Goal: Task Accomplishment & Management: Use online tool/utility

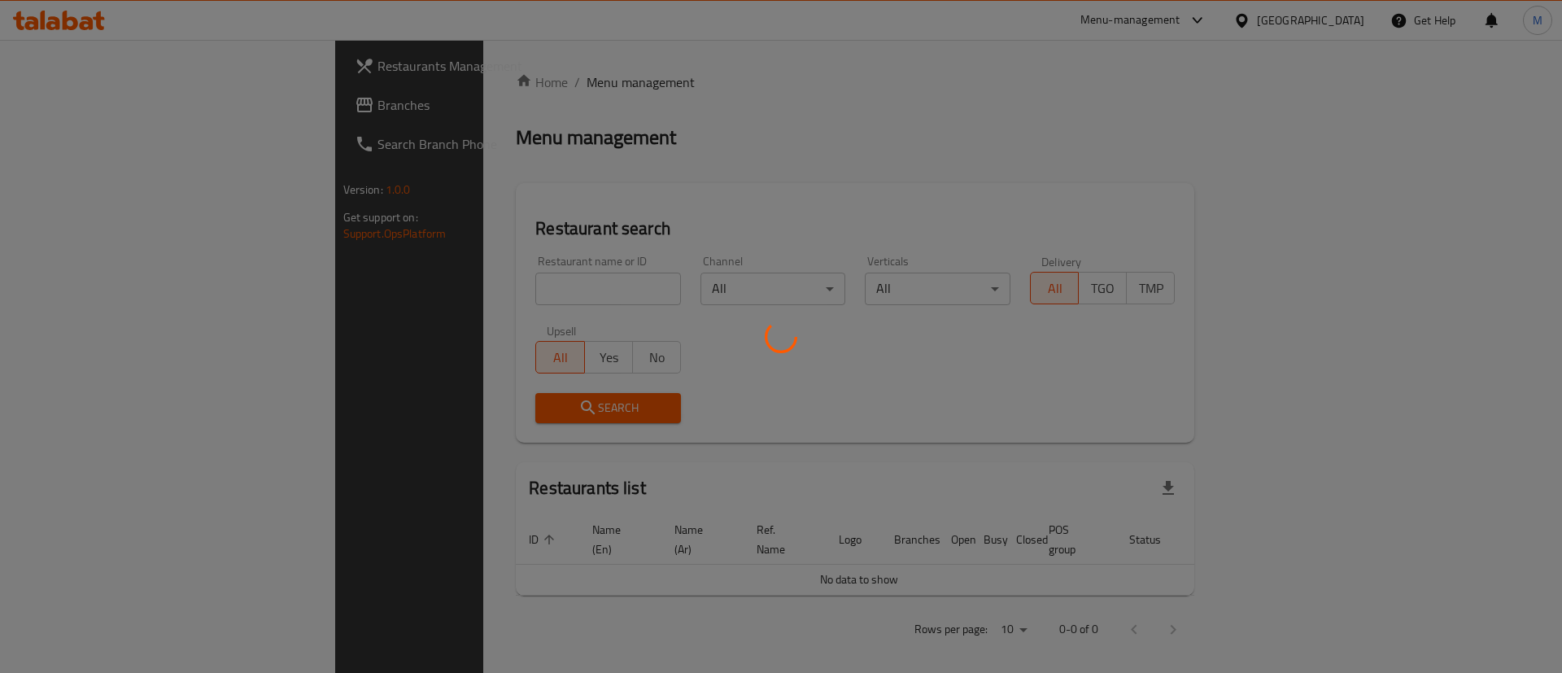
click at [465, 291] on div at bounding box center [781, 336] width 1562 height 673
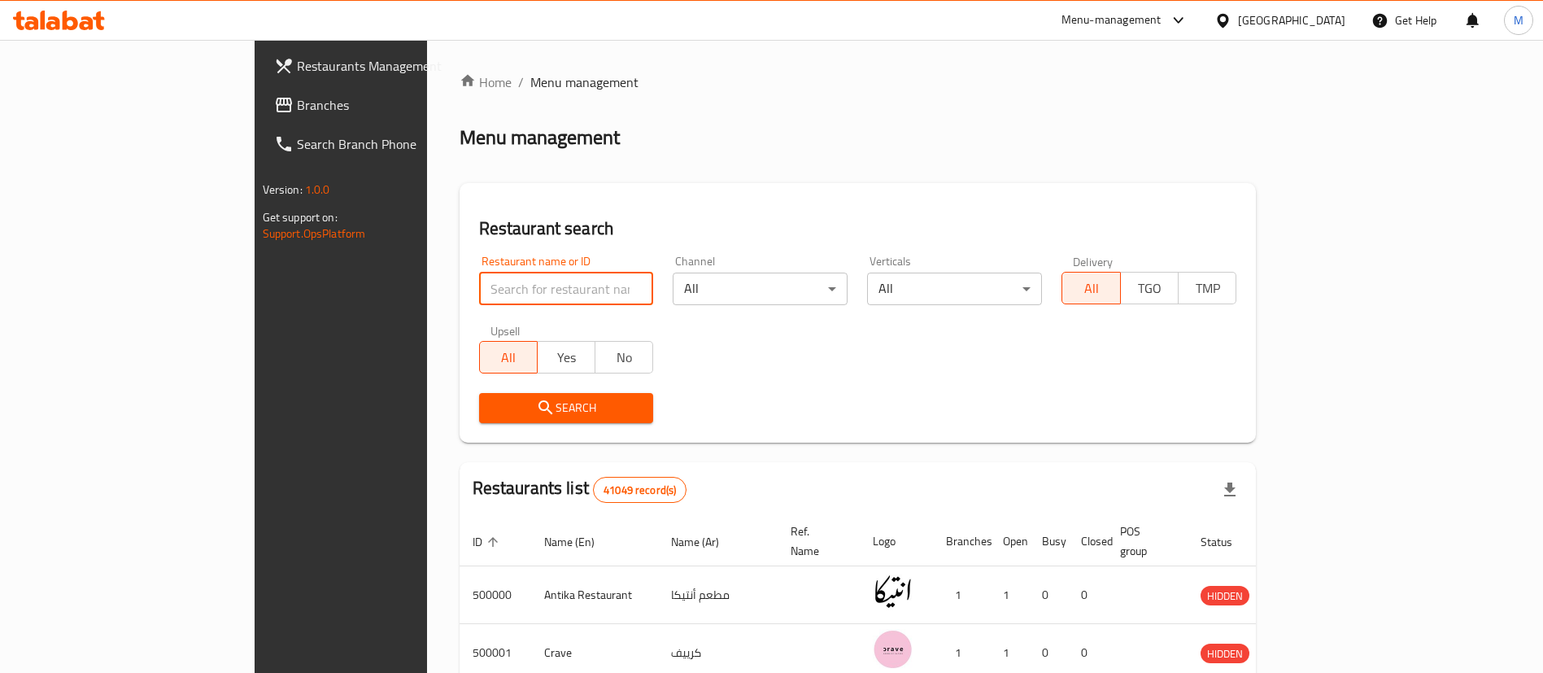
click at [479, 291] on input "search" at bounding box center [566, 289] width 175 height 33
type input "more in"
click button "Search" at bounding box center [566, 408] width 175 height 30
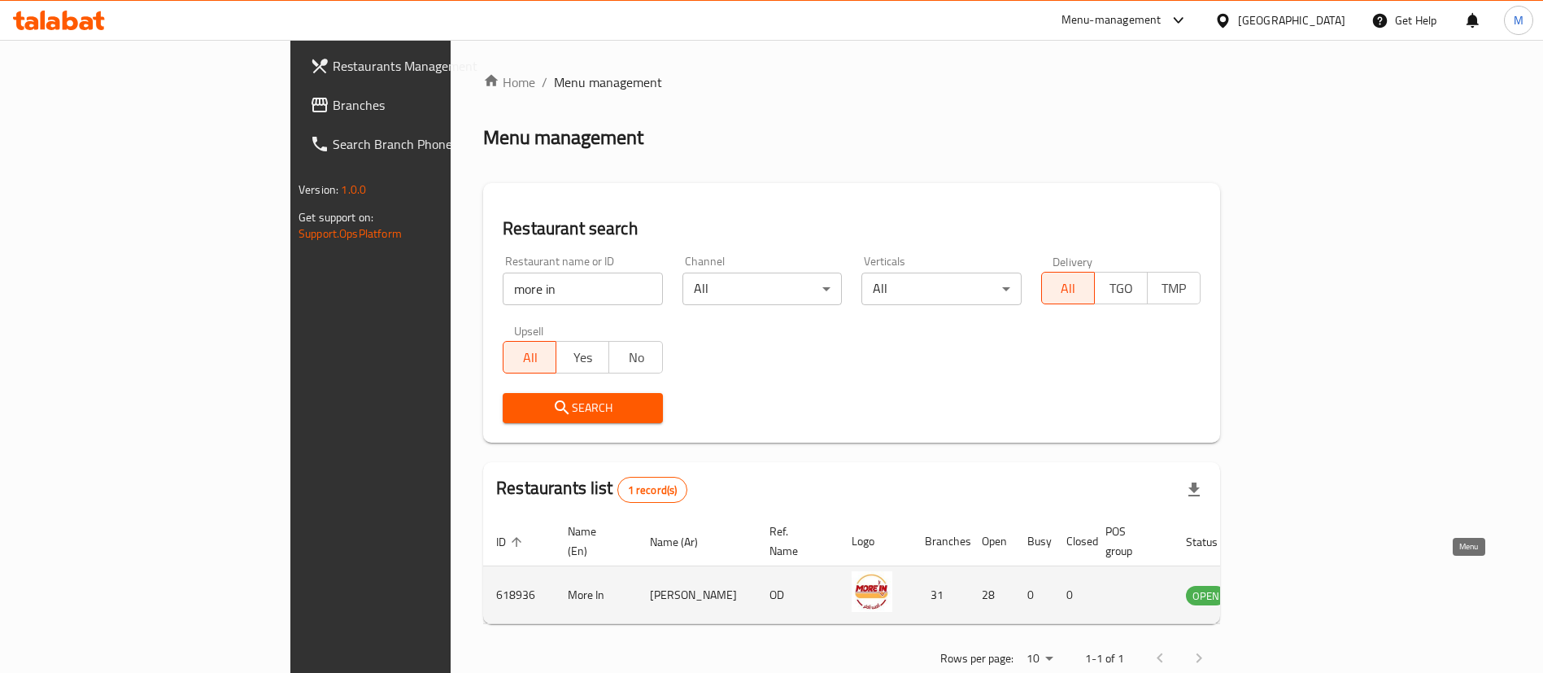
click at [1288, 592] on icon "enhanced table" at bounding box center [1285, 595] width 6 height 7
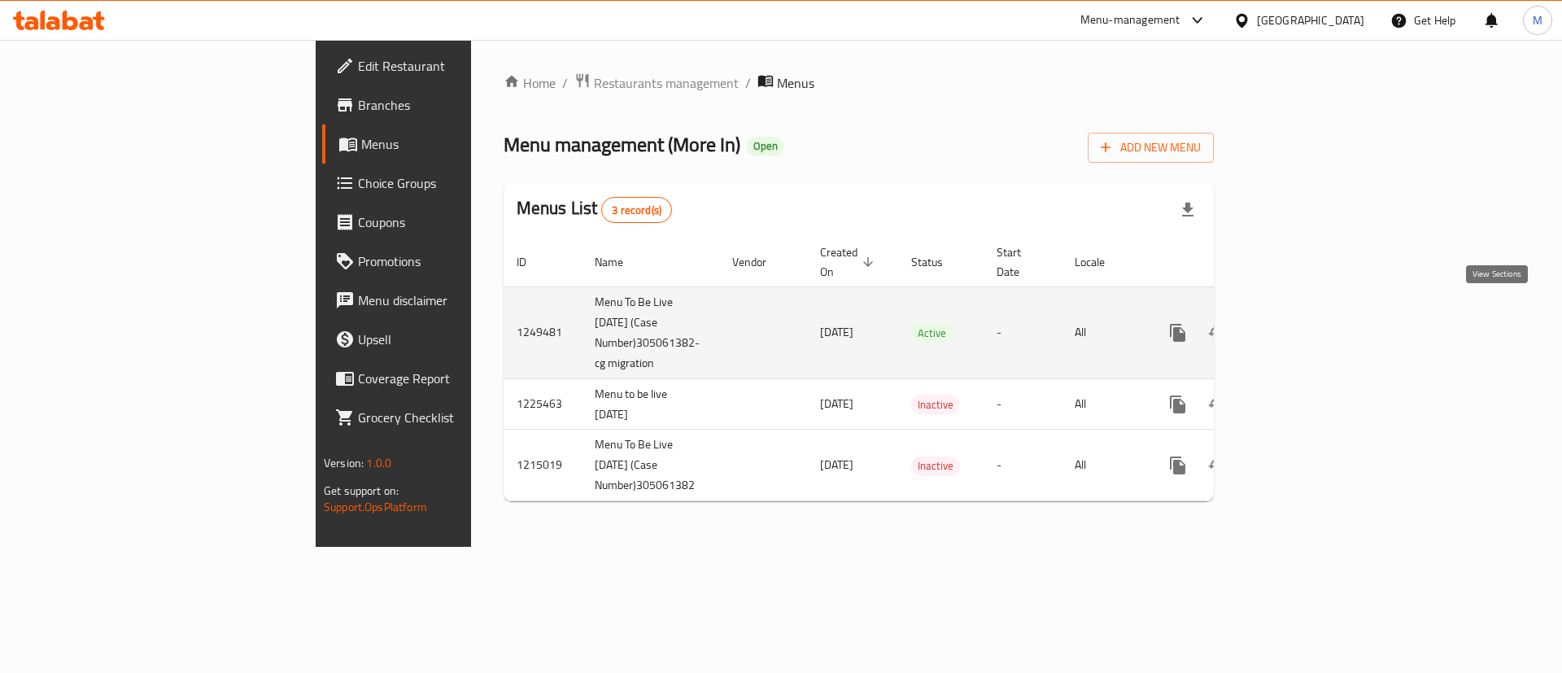
click at [1305, 323] on icon "enhanced table" at bounding box center [1295, 333] width 20 height 20
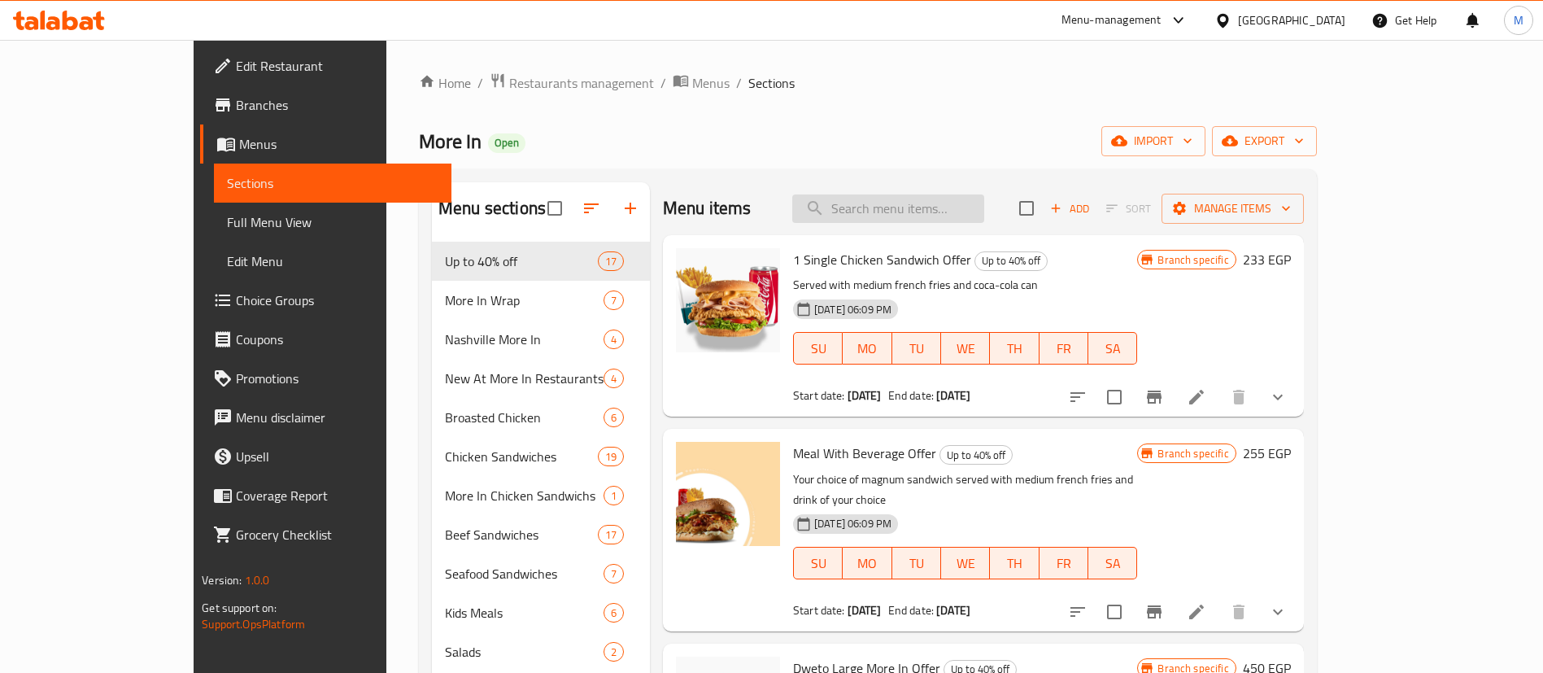
click at [945, 212] on input "search" at bounding box center [888, 208] width 192 height 28
type input "n"
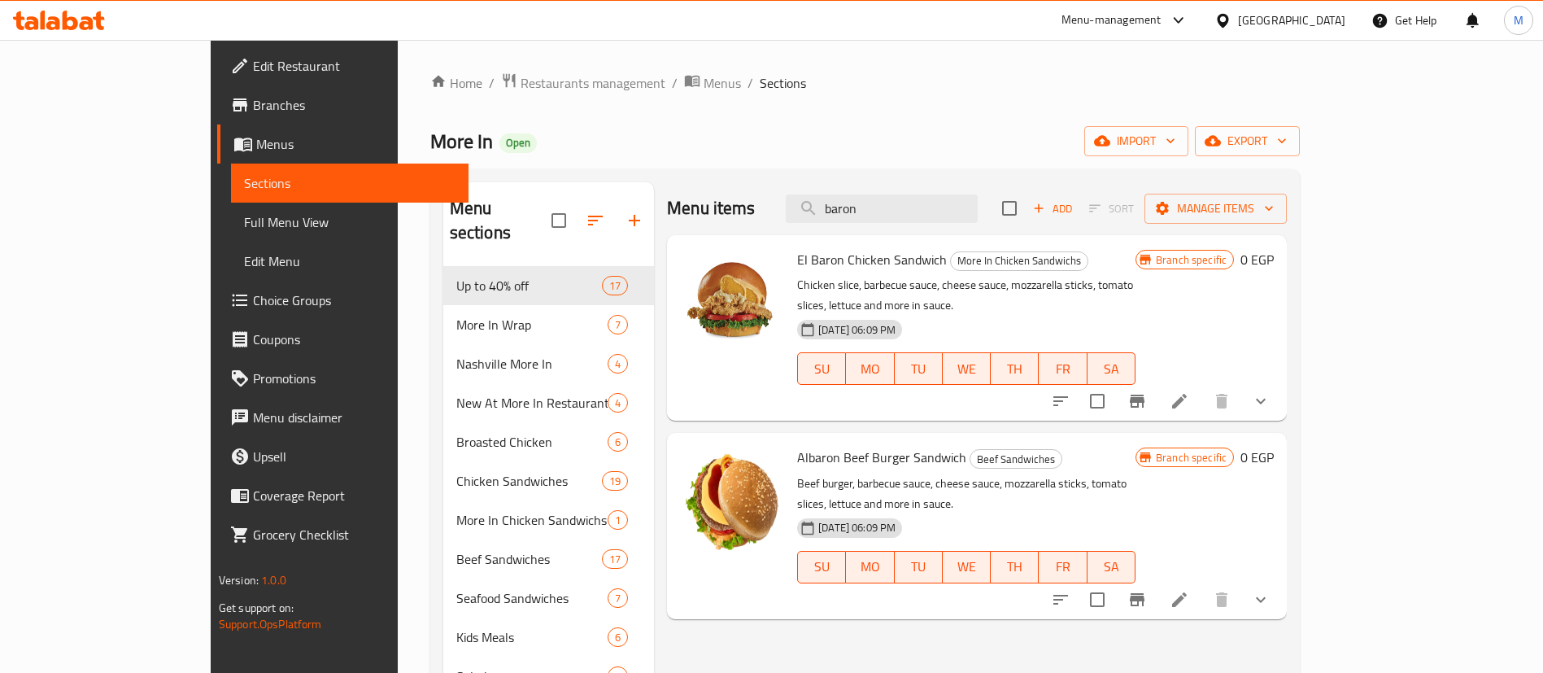
type input "baron"
click at [1271, 391] on icon "show more" at bounding box center [1261, 401] width 20 height 20
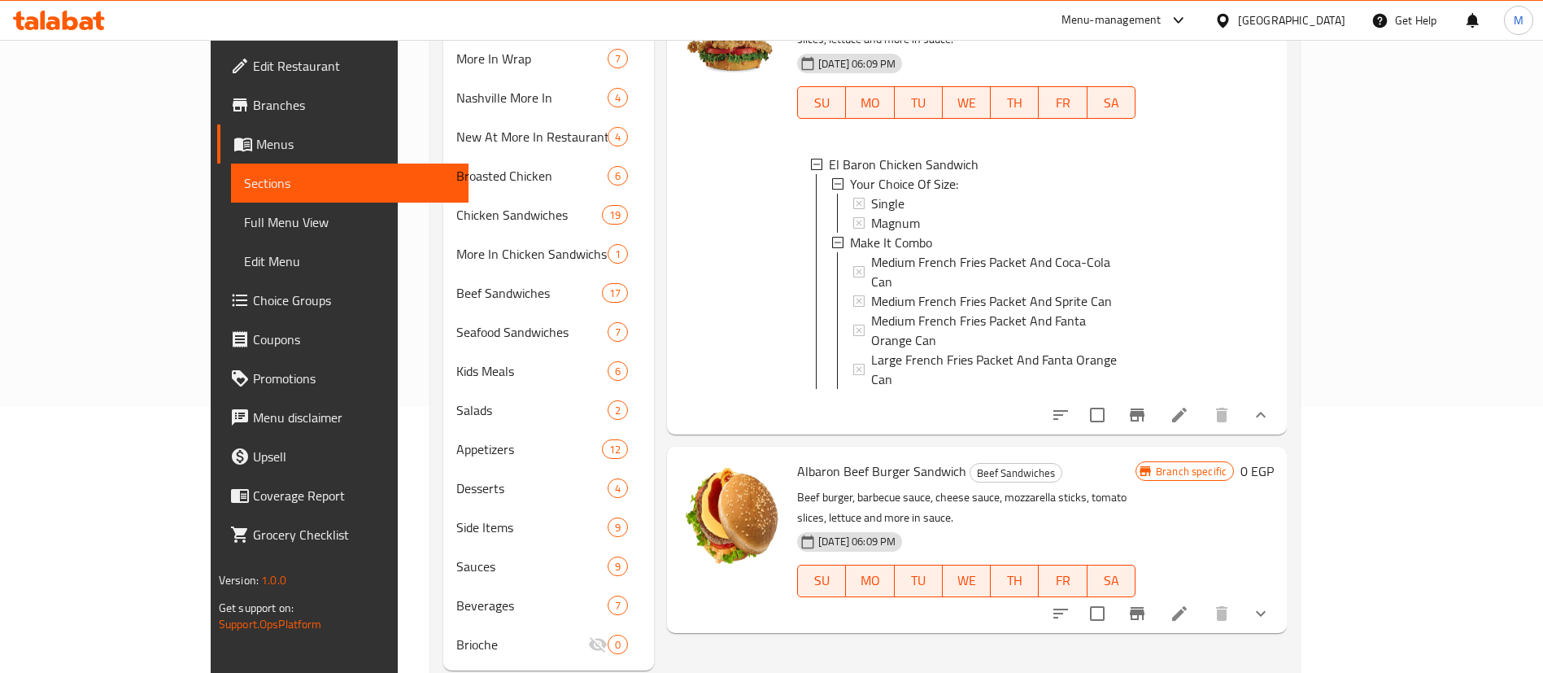
scroll to position [270, 0]
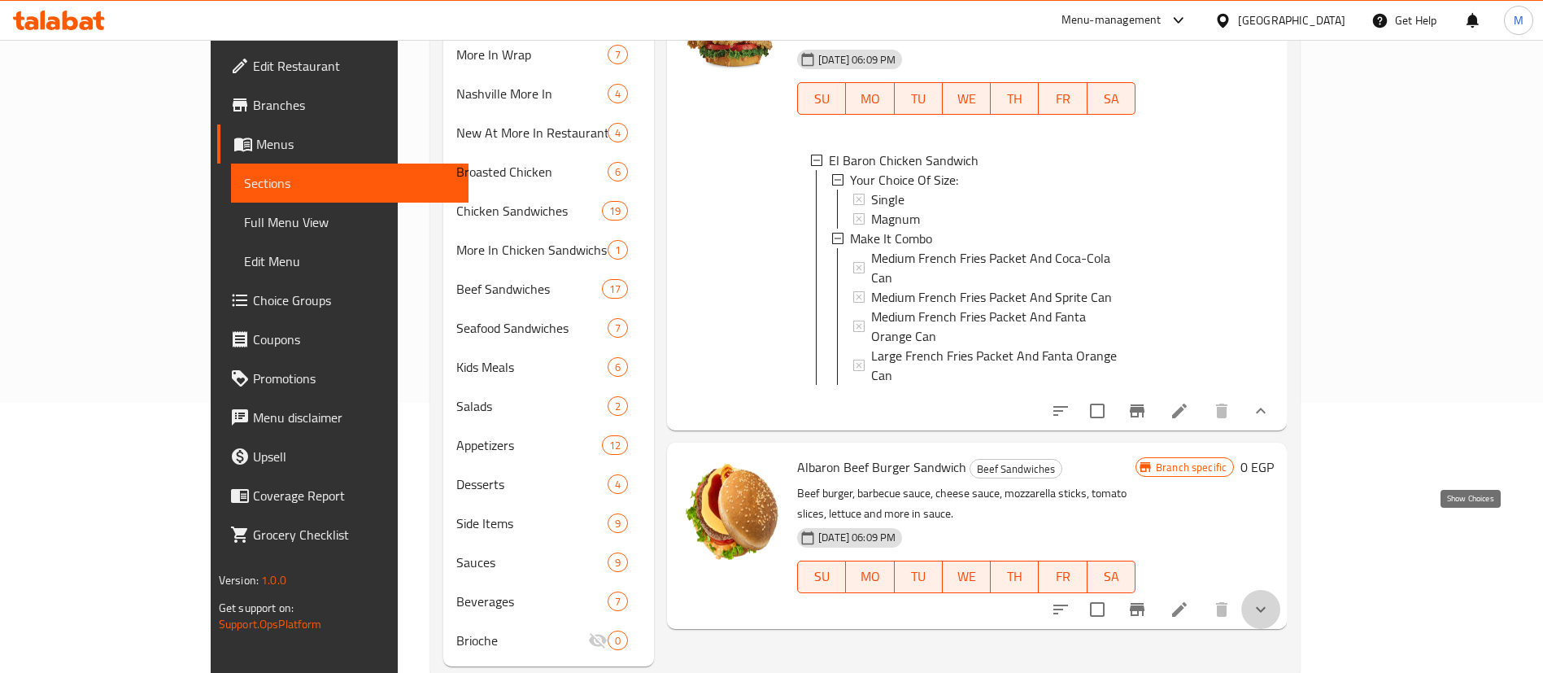
click at [1266, 606] on icon "show more" at bounding box center [1261, 609] width 10 height 6
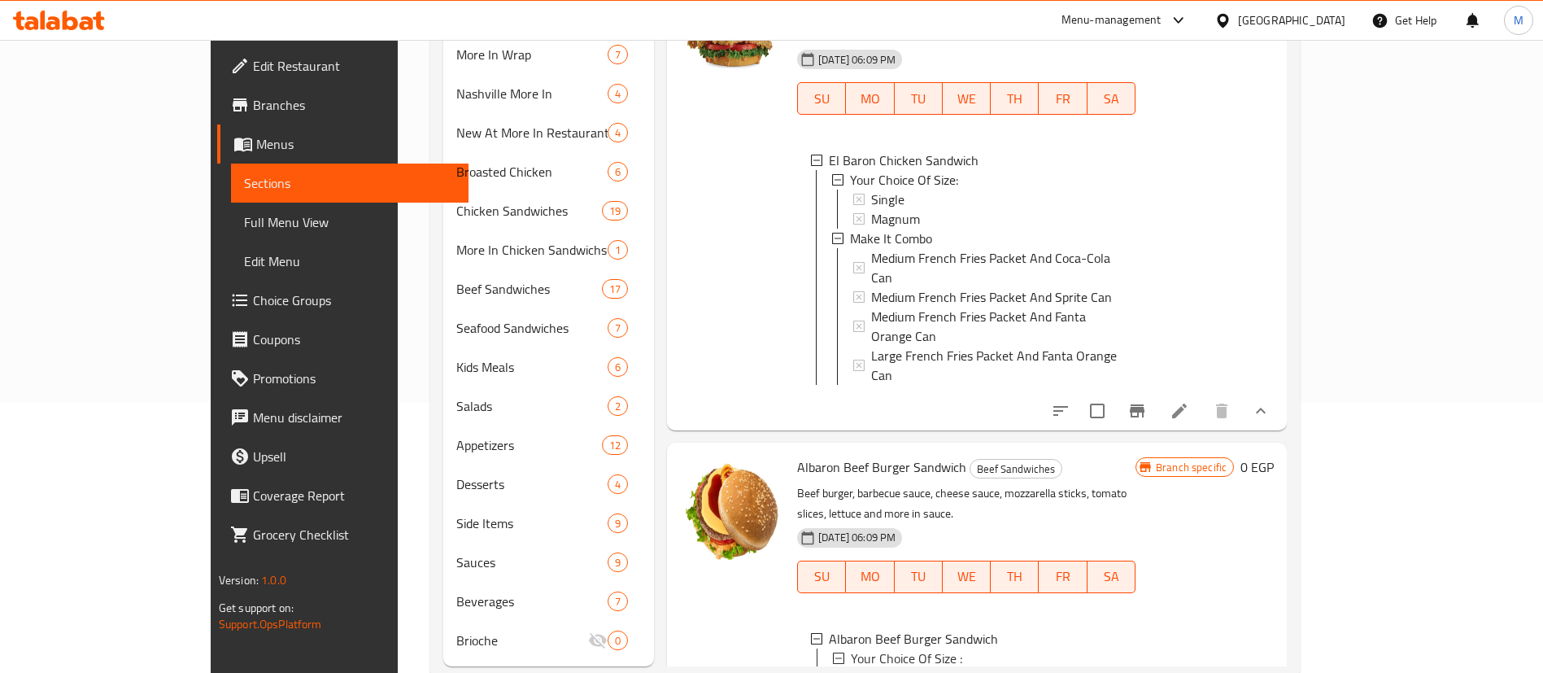
scroll to position [127, 0]
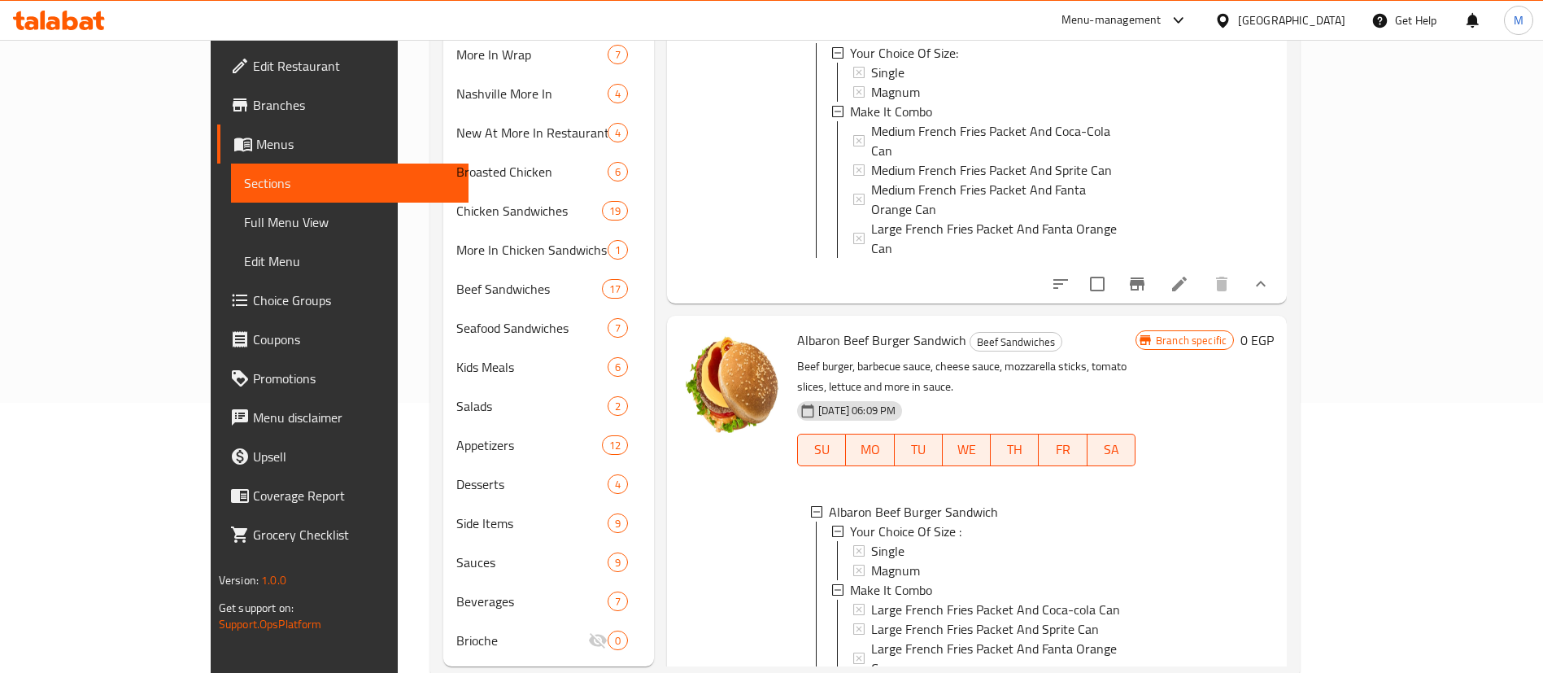
click at [842, 328] on span "Albaron Beef Burger Sandwich" at bounding box center [881, 340] width 169 height 24
copy h6 "Albaron Beef Burger Sandwich"
click at [842, 328] on span "Albaron Beef Burger Sandwich" at bounding box center [881, 340] width 169 height 24
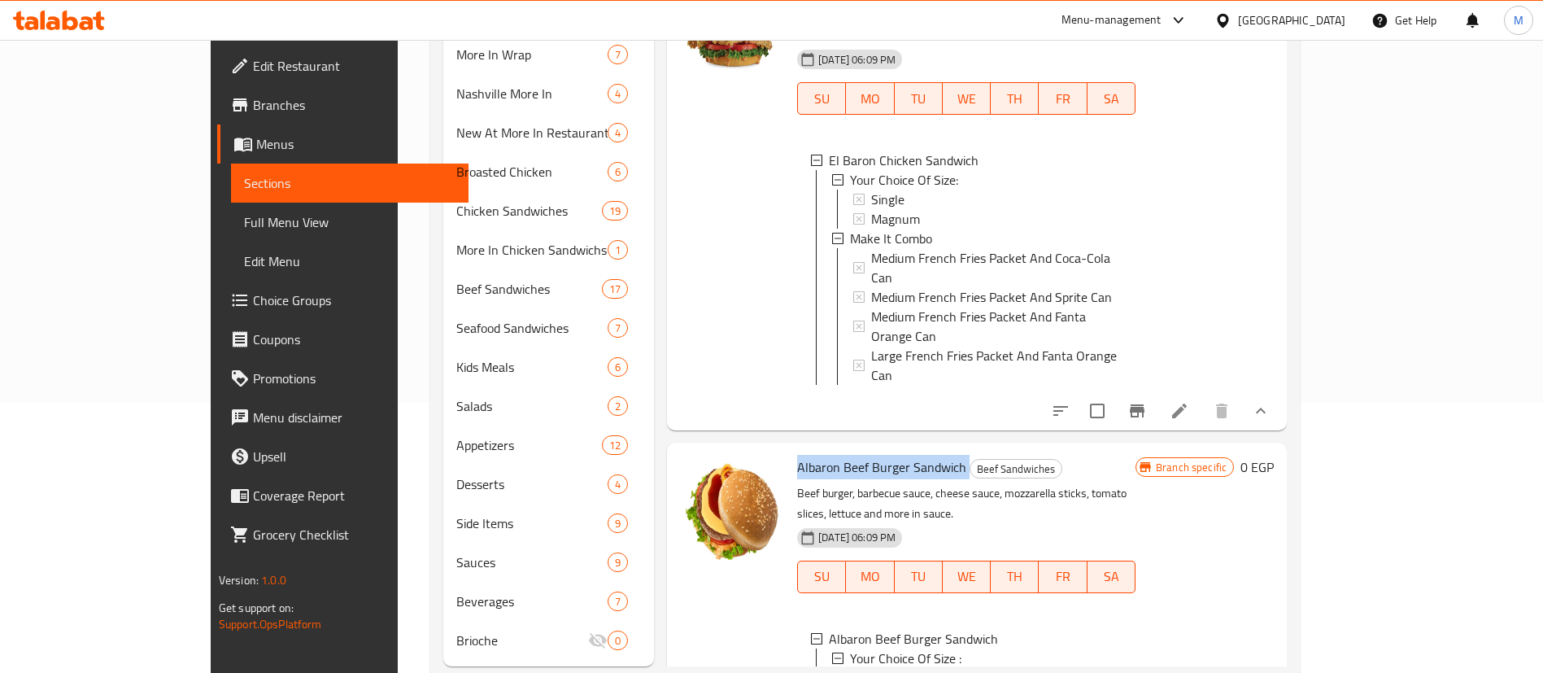
scroll to position [0, 0]
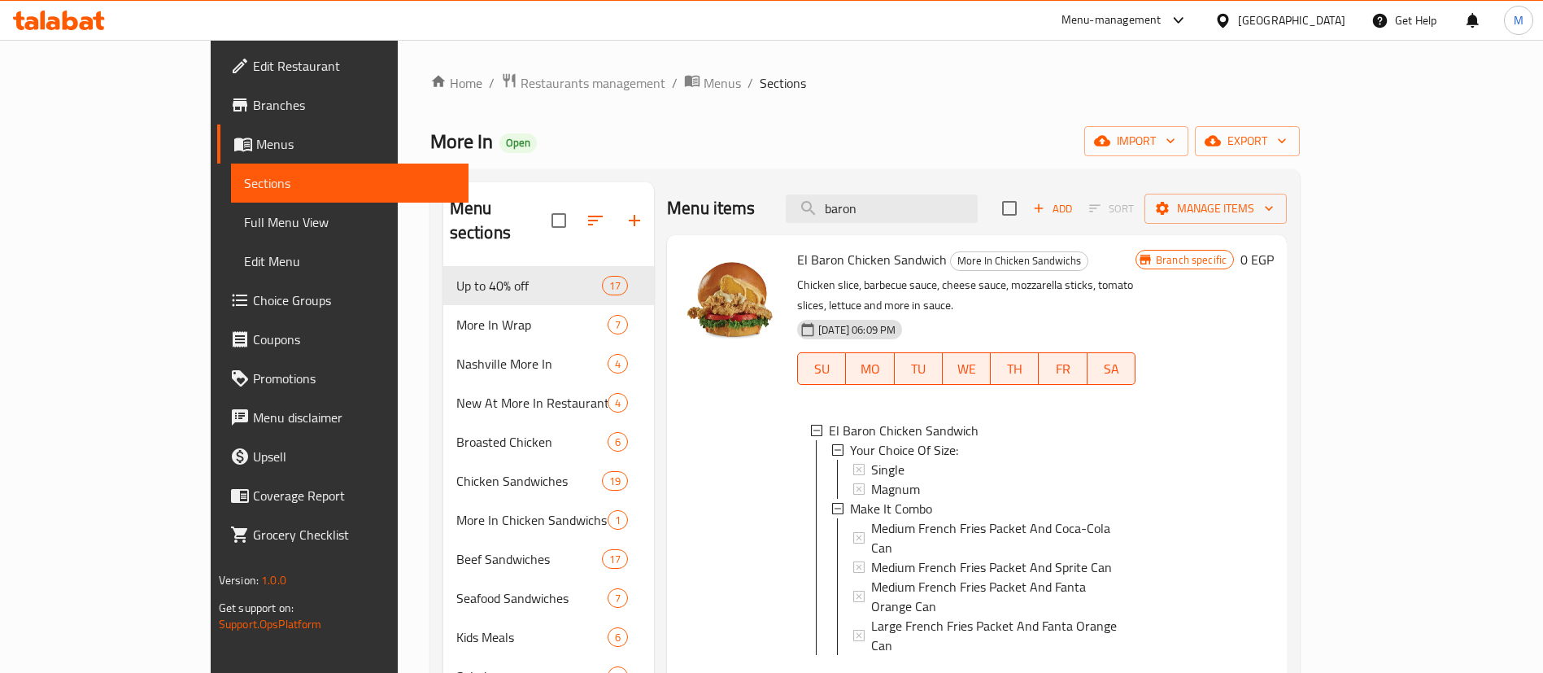
click at [797, 260] on span "El Baron Chicken Sandwich" at bounding box center [872, 259] width 150 height 24
copy h6 "El Baron Chicken Sandwich"
click at [797, 260] on span "El Baron Chicken Sandwich" at bounding box center [872, 259] width 150 height 24
